Goal: Transaction & Acquisition: Purchase product/service

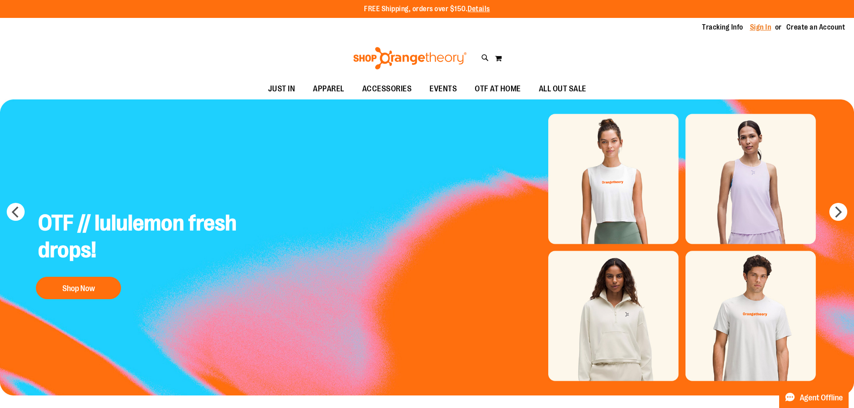
click at [764, 26] on link "Sign In" at bounding box center [761, 27] width 22 height 10
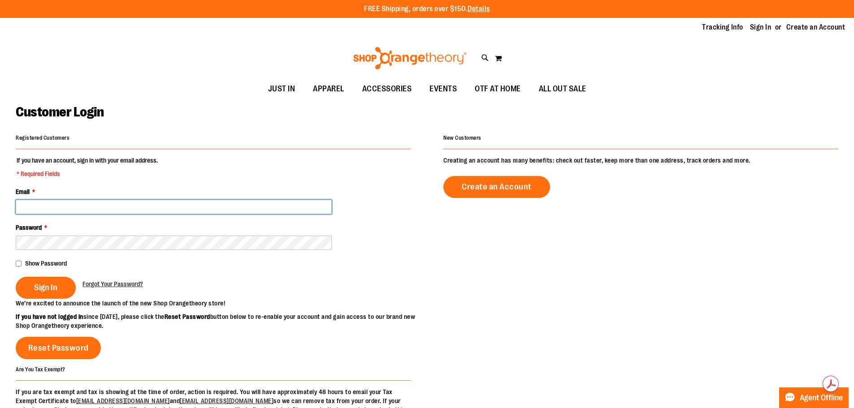
click at [51, 209] on input "Email *" at bounding box center [174, 207] width 316 height 14
type input "**********"
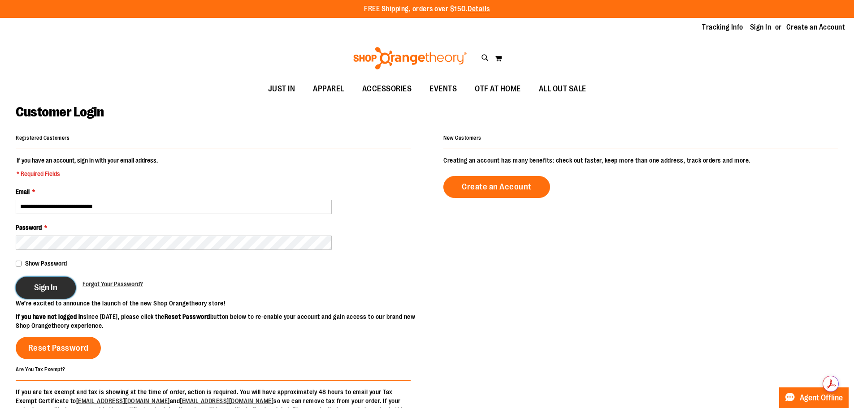
click at [30, 286] on button "Sign In" at bounding box center [46, 288] width 60 height 22
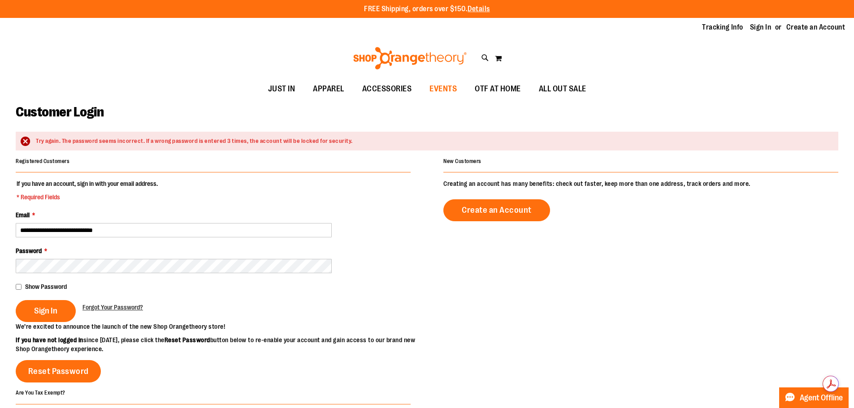
click at [445, 88] on span "EVENTS" at bounding box center [443, 89] width 27 height 20
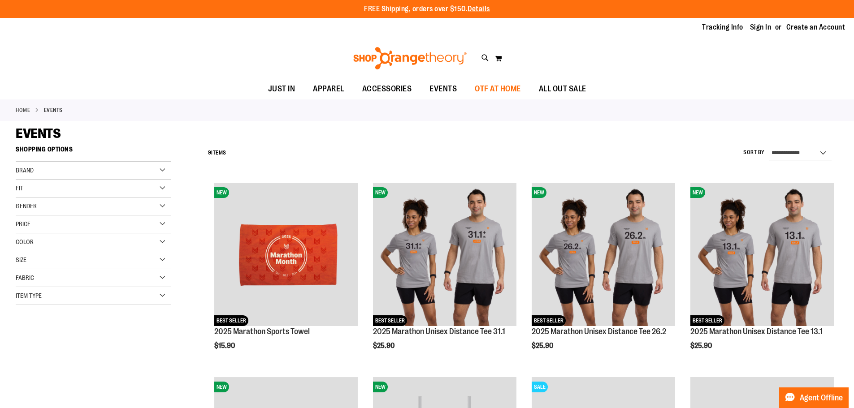
click at [500, 91] on span "OTF AT HOME" at bounding box center [498, 89] width 46 height 20
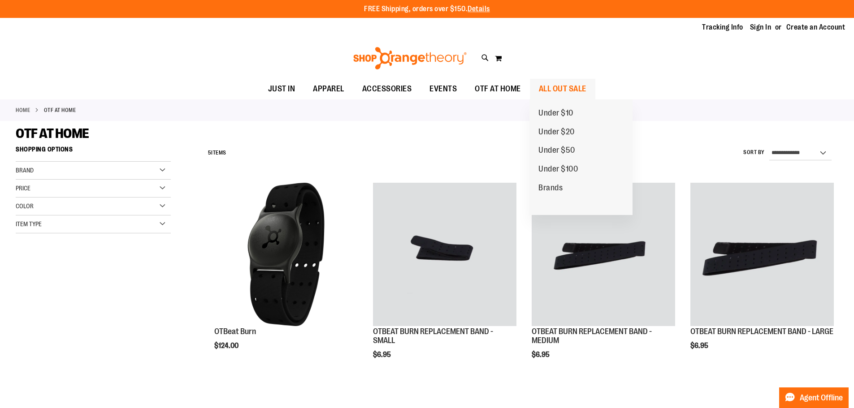
click at [565, 85] on span "ALL OUT SALE" at bounding box center [563, 89] width 48 height 20
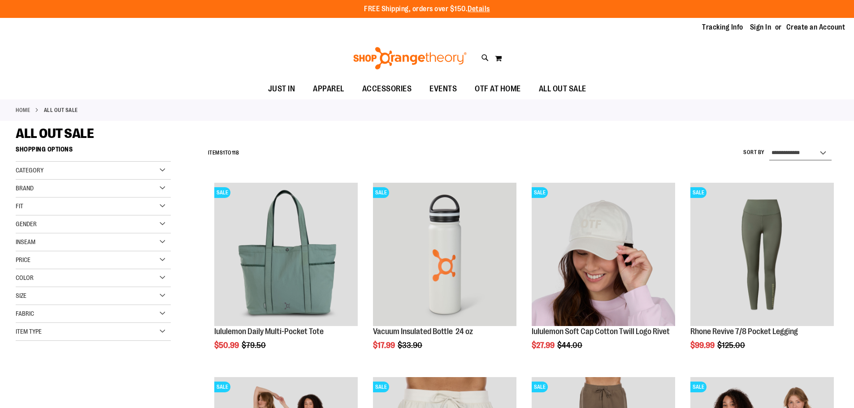
click at [823, 152] on select "**********" at bounding box center [800, 153] width 62 height 14
select select "*********"
click at [769, 146] on select "**********" at bounding box center [800, 153] width 62 height 14
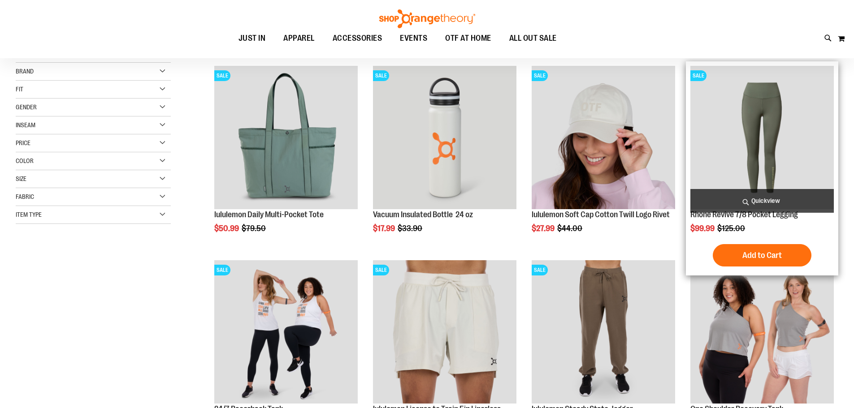
scroll to position [142, 0]
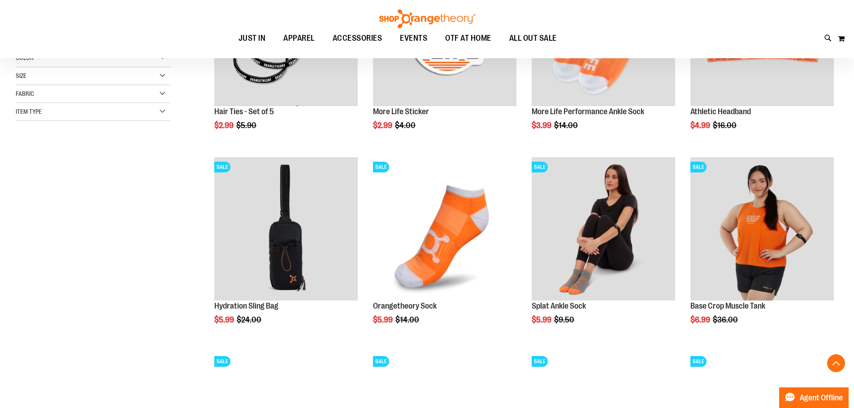
scroll to position [231, 0]
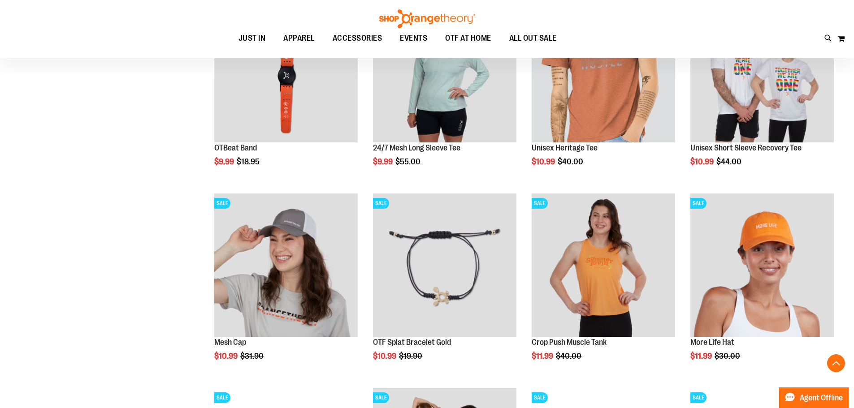
scroll to position [814, 0]
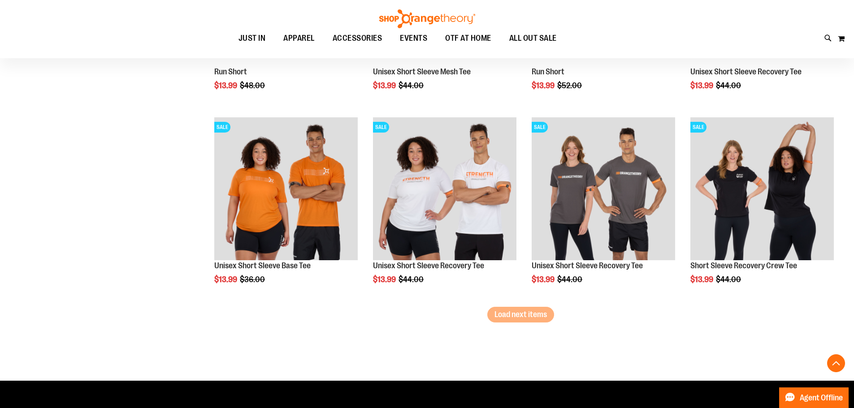
scroll to position [1621, 0]
click at [529, 312] on span "Load next items" at bounding box center [521, 314] width 52 height 9
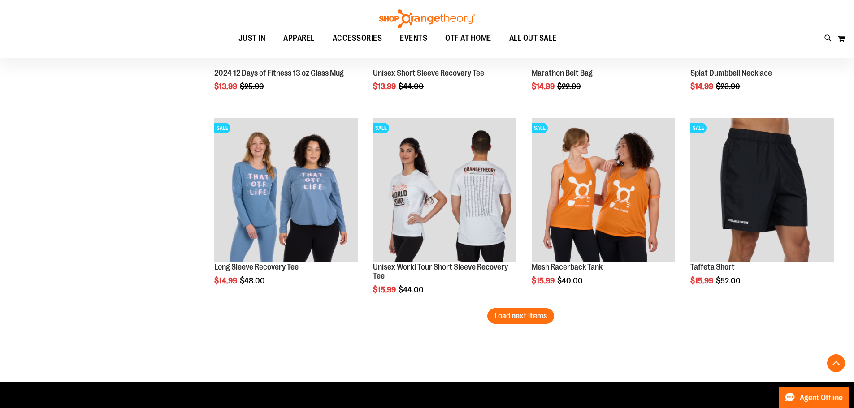
scroll to position [2204, 0]
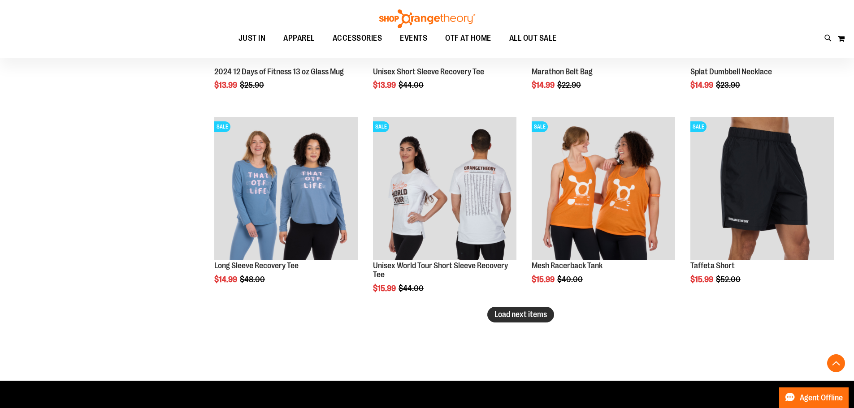
click at [520, 315] on span "Load next items" at bounding box center [521, 314] width 52 height 9
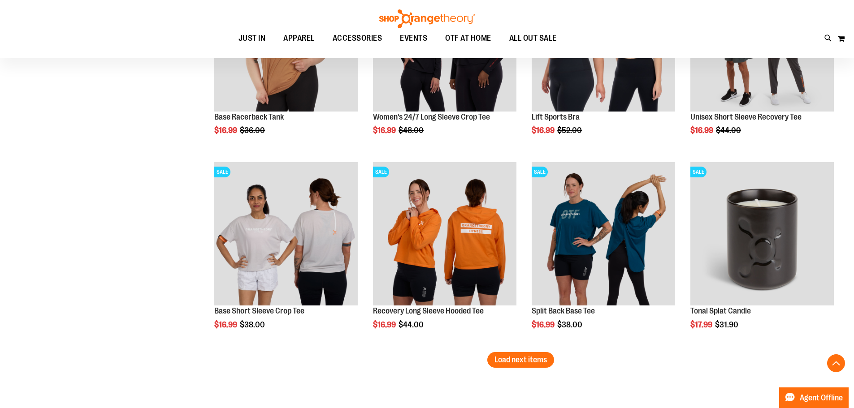
scroll to position [2832, 0]
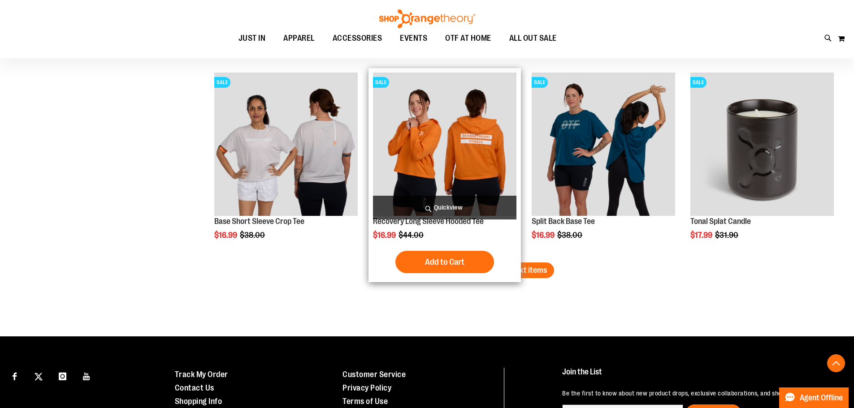
drag, startPoint x: 531, startPoint y: 271, endPoint x: 482, endPoint y: 261, distance: 50.0
click at [531, 271] on span "Load next items" at bounding box center [521, 270] width 52 height 9
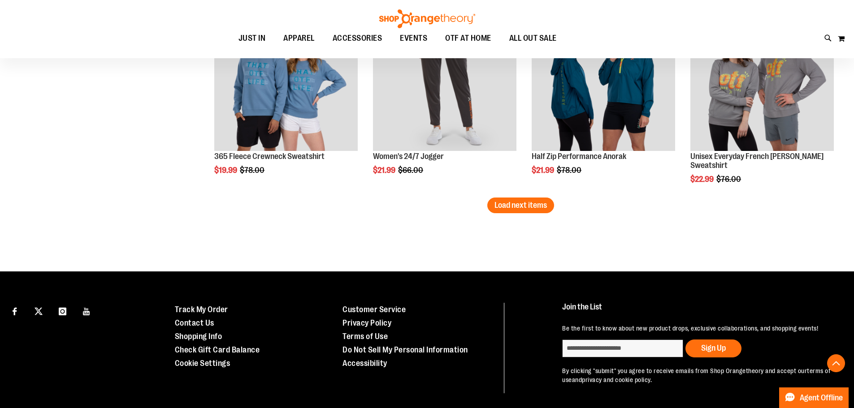
scroll to position [3505, 0]
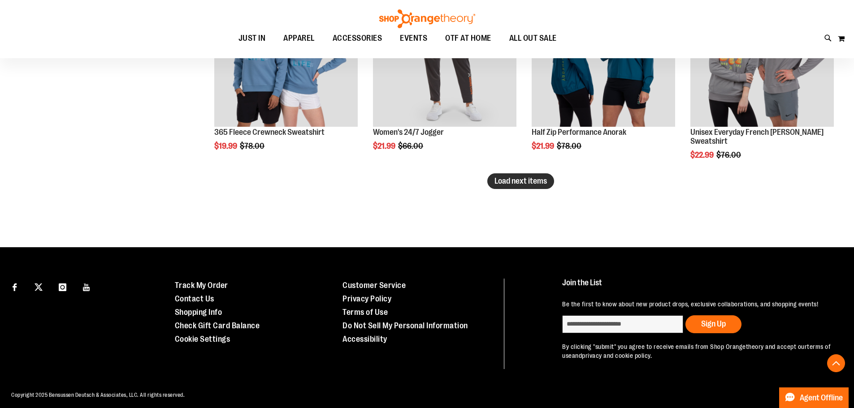
click at [519, 178] on span "Load next items" at bounding box center [521, 181] width 52 height 9
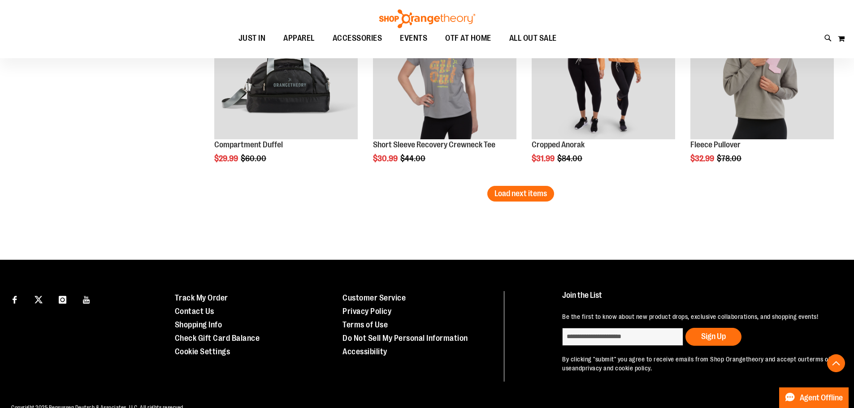
scroll to position [4087, 0]
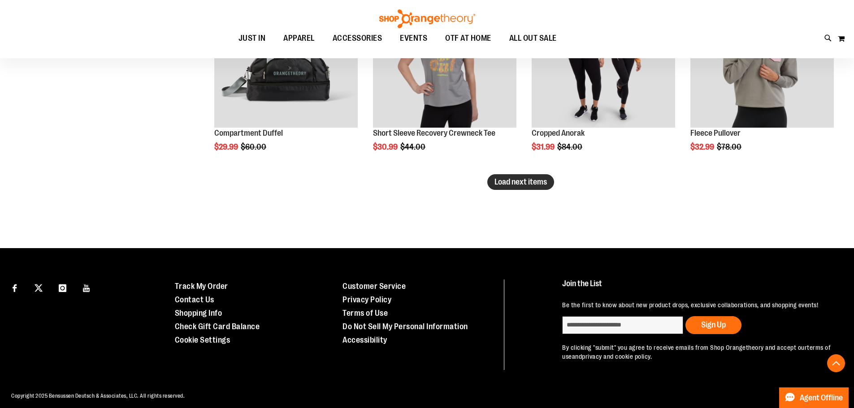
click at [507, 187] on button "Load next items" at bounding box center [520, 182] width 67 height 16
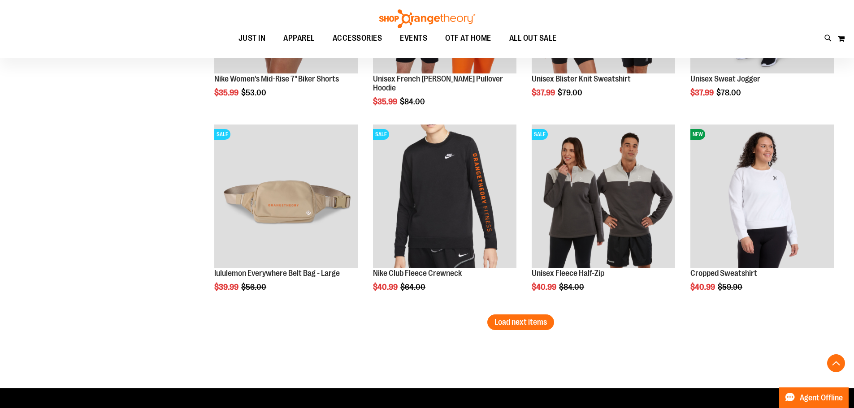
scroll to position [4536, 0]
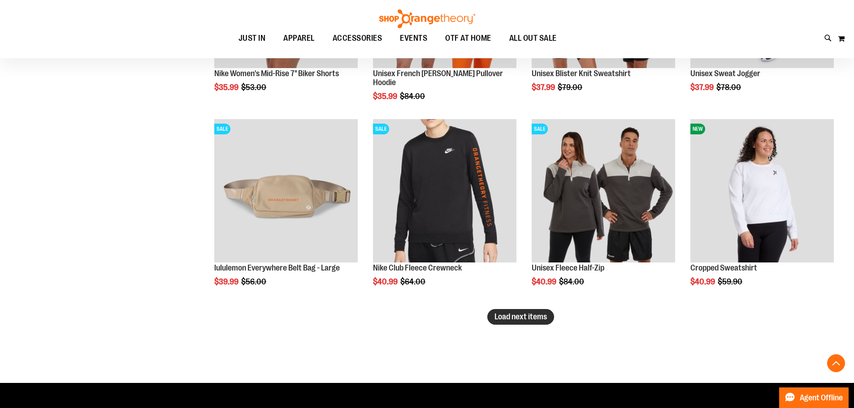
click at [504, 318] on span "Load next items" at bounding box center [521, 317] width 52 height 9
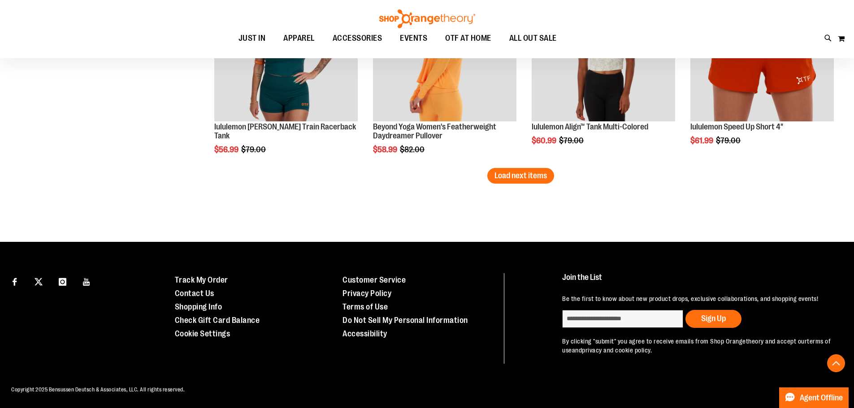
scroll to position [5261, 0]
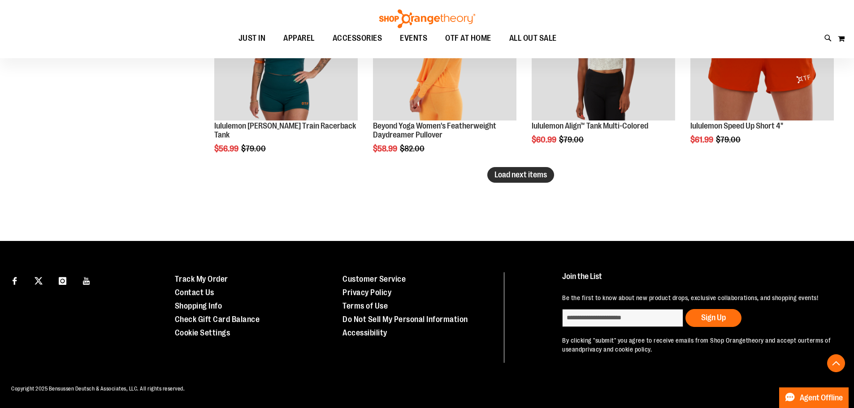
click at [527, 176] on span "Load next items" at bounding box center [521, 174] width 52 height 9
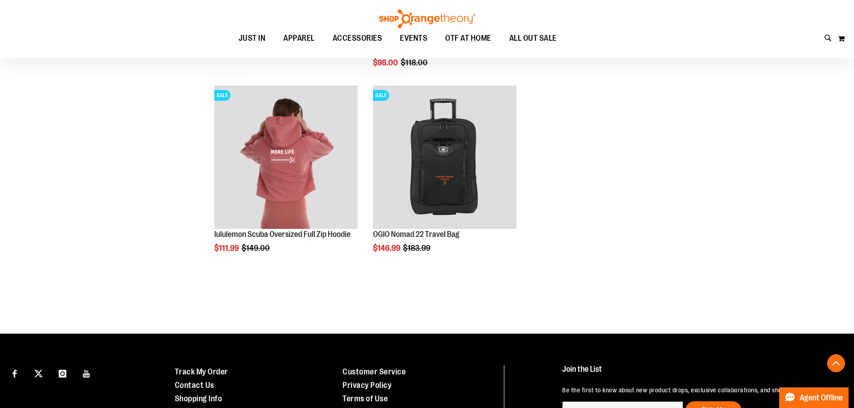
scroll to position [5748, 0]
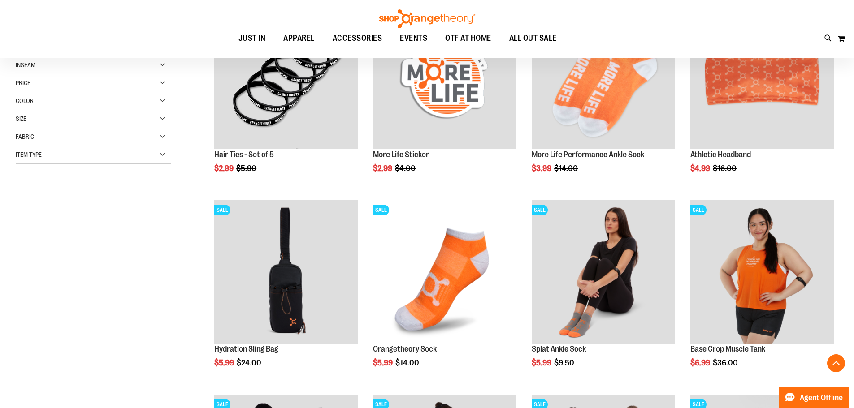
scroll to position [179, 0]
